Goal: Information Seeking & Learning: Learn about a topic

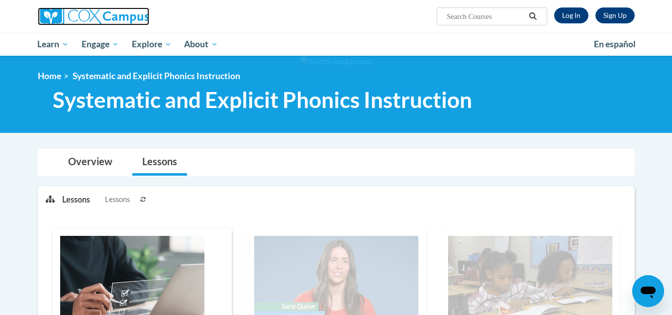
click at [104, 10] on img at bounding box center [93, 16] width 111 height 18
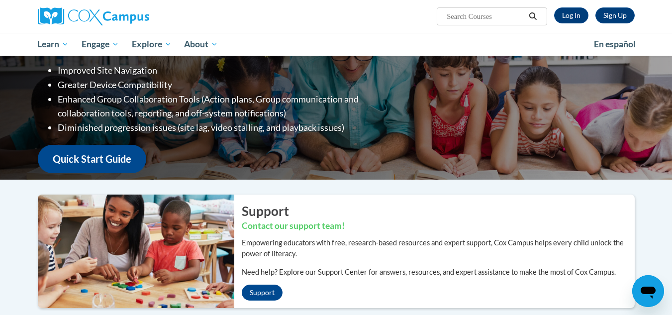
scroll to position [47, 0]
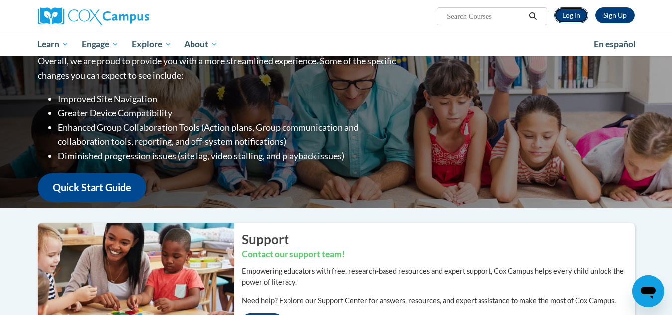
click at [574, 15] on link "Log In" at bounding box center [571, 15] width 34 height 16
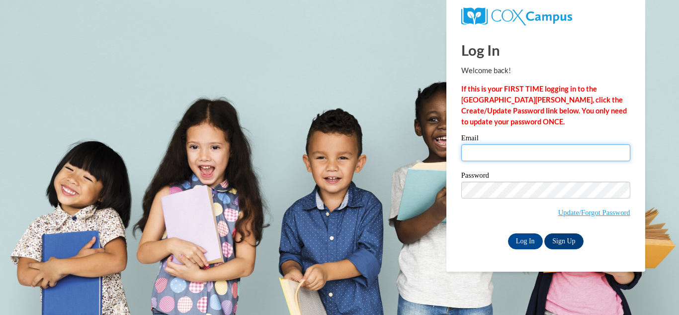
click at [523, 154] on input "Email" at bounding box center [546, 152] width 169 height 17
type input "brittljackson@valdosta.edu"
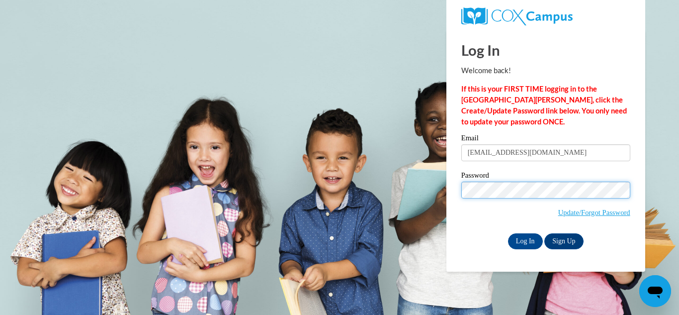
click at [508, 233] on input "Log In" at bounding box center [525, 241] width 35 height 16
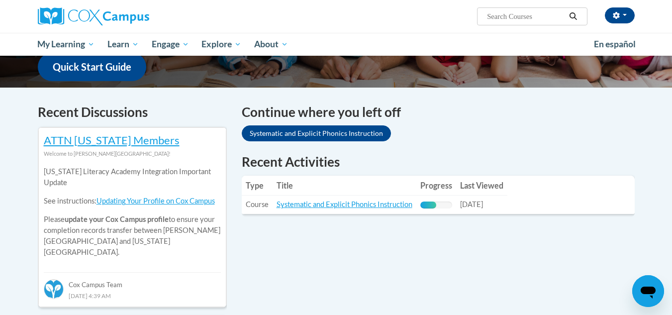
scroll to position [262, 0]
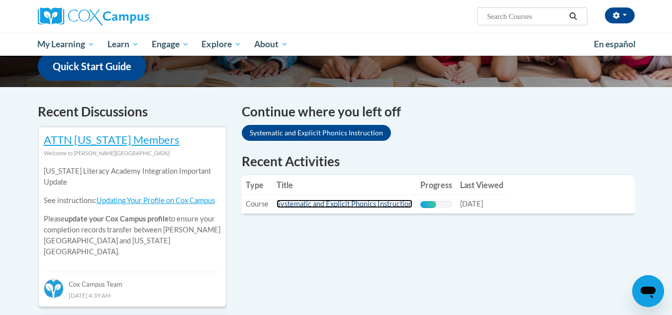
click at [391, 202] on link "Systematic and Explicit Phonics Instruction" at bounding box center [345, 203] width 136 height 8
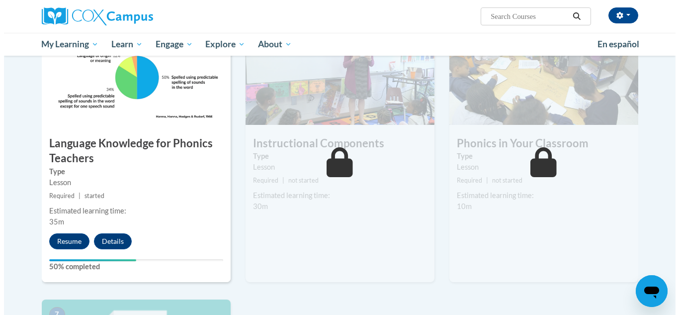
scroll to position [494, 0]
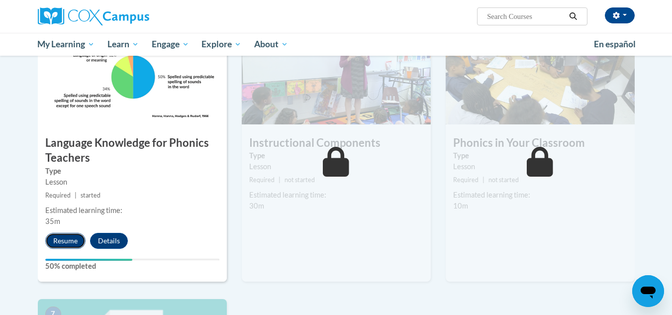
click at [60, 241] on button "Resume" at bounding box center [65, 241] width 40 height 16
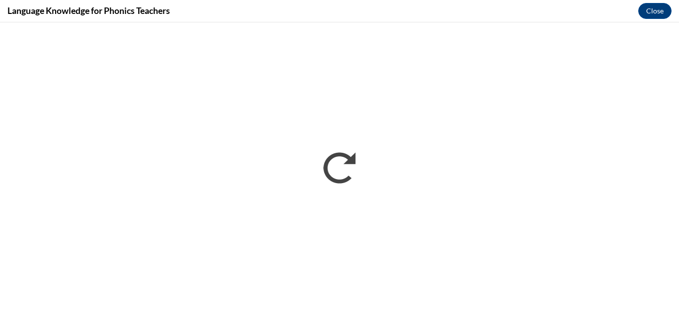
scroll to position [0, 0]
